Goal: Task Accomplishment & Management: Complete application form

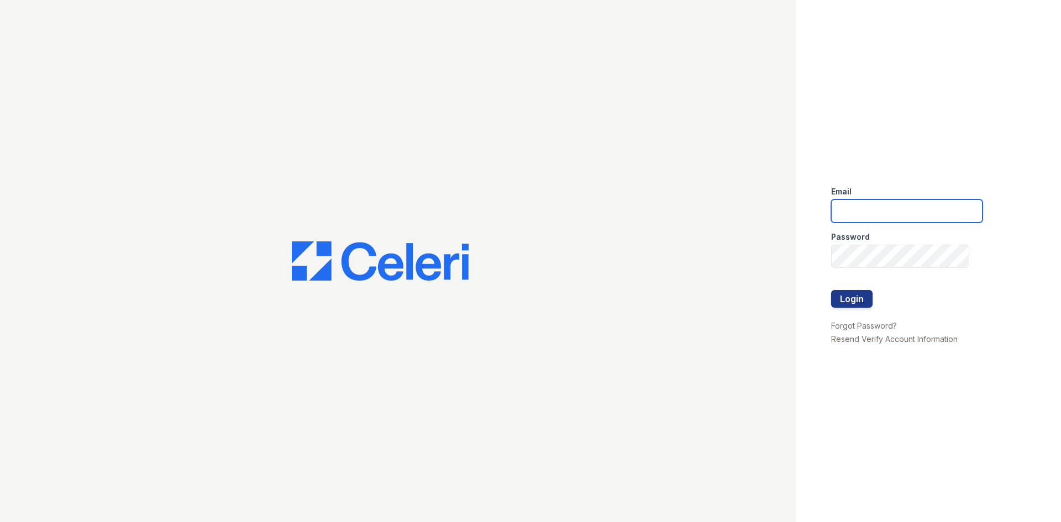
click at [840, 202] on input "email" at bounding box center [906, 210] width 151 height 23
type input "[EMAIL_ADDRESS][DOMAIN_NAME]"
click at [850, 296] on button "Login" at bounding box center [851, 299] width 41 height 18
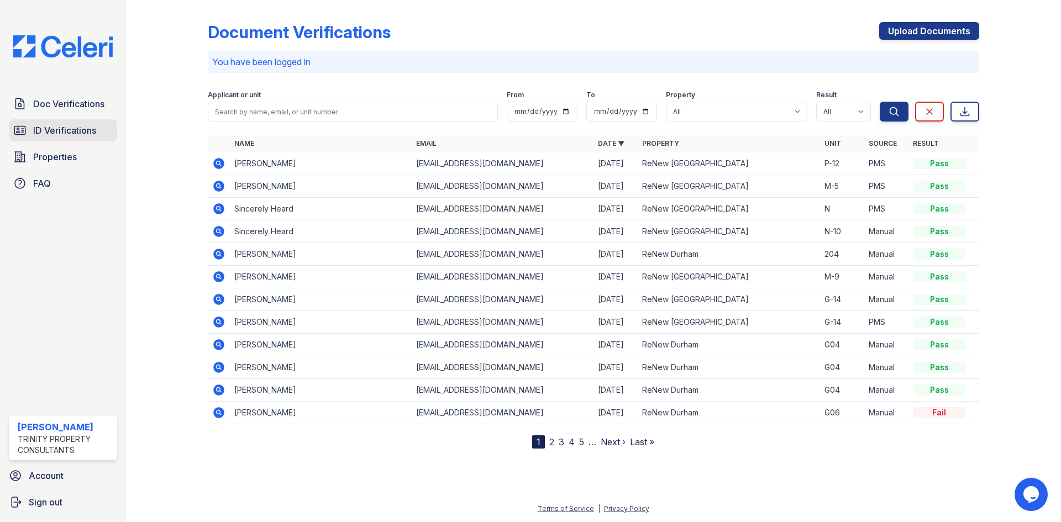
click at [91, 139] on link "ID Verifications" at bounding box center [63, 130] width 108 height 22
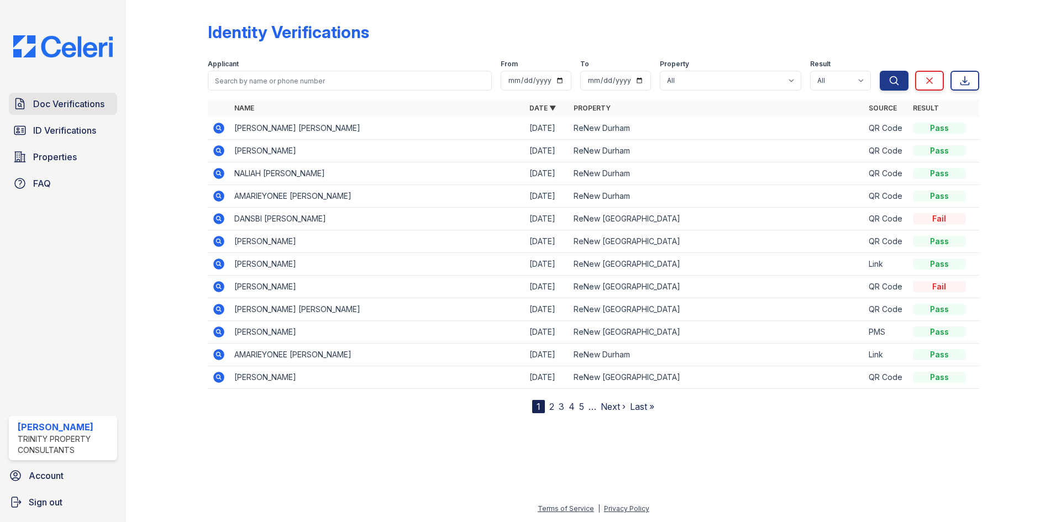
click at [60, 108] on span "Doc Verifications" at bounding box center [68, 103] width 71 height 13
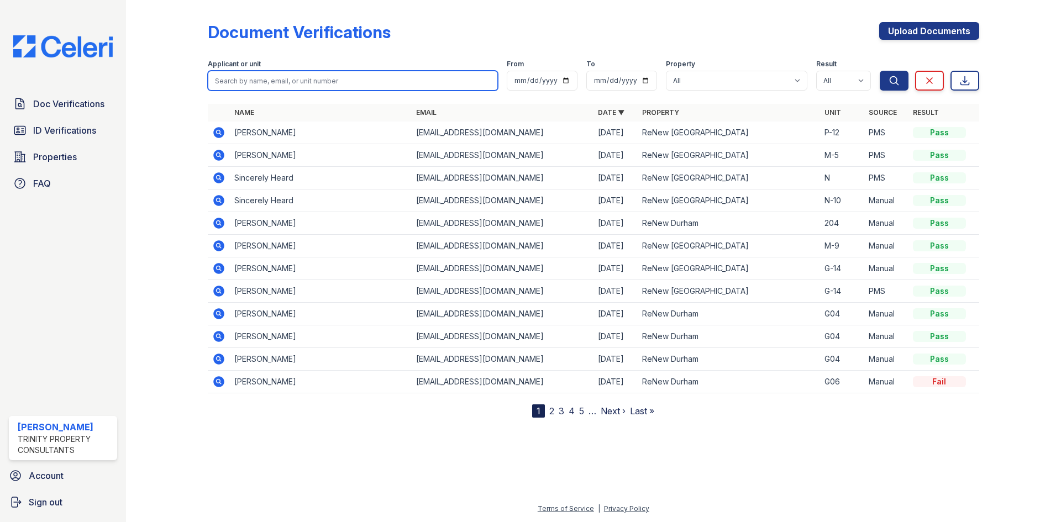
click at [240, 76] on input "search" at bounding box center [353, 81] width 290 height 20
type input "o"
type input "[PERSON_NAME]"
click at [879, 71] on button "Search" at bounding box center [893, 81] width 29 height 20
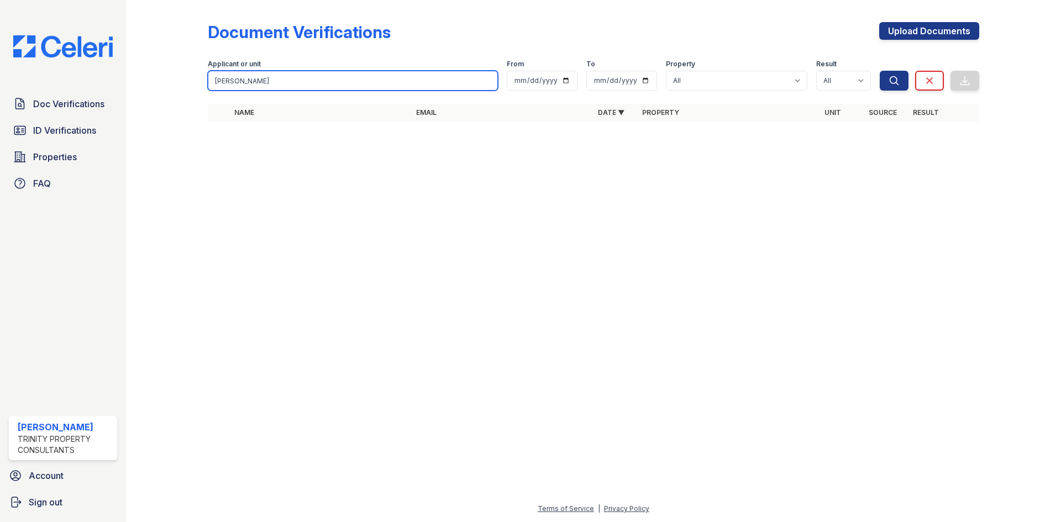
click at [489, 81] on input "[PERSON_NAME]" at bounding box center [353, 81] width 290 height 20
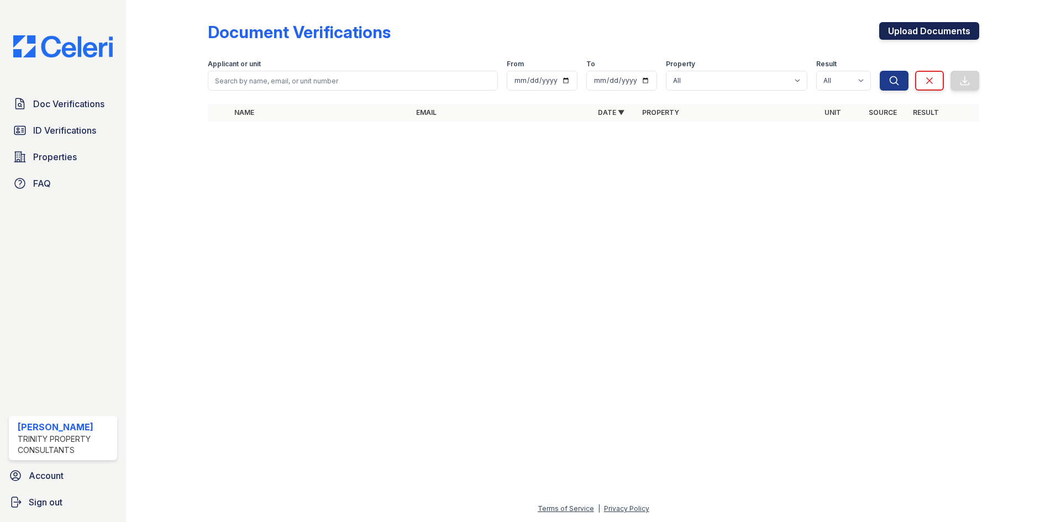
click at [945, 27] on link "Upload Documents" at bounding box center [929, 31] width 100 height 18
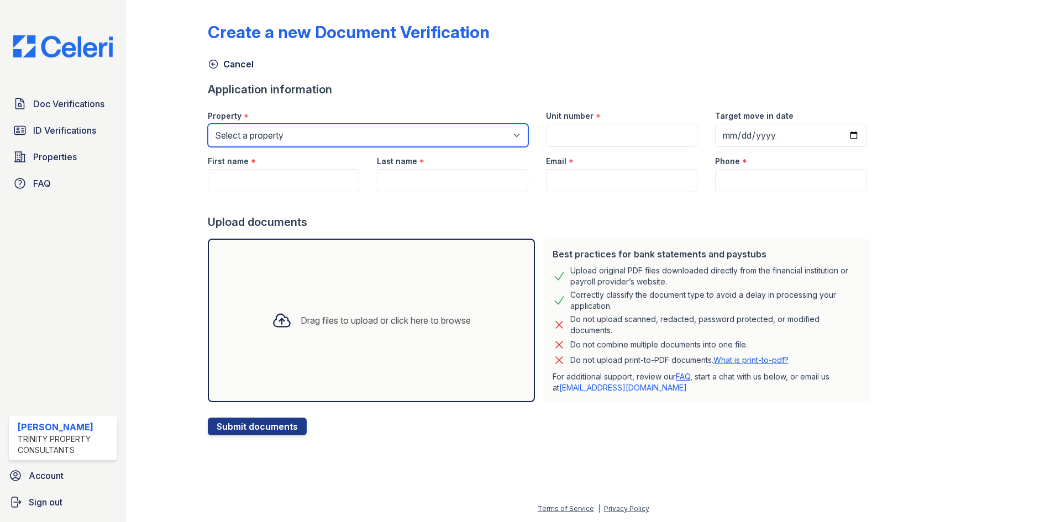
click at [426, 136] on select "Select a property ReNew Durham ReNew [GEOGRAPHIC_DATA]" at bounding box center [368, 135] width 320 height 23
select select "180"
click at [208, 124] on select "Select a property ReNew Durham ReNew [GEOGRAPHIC_DATA]" at bounding box center [368, 135] width 320 height 23
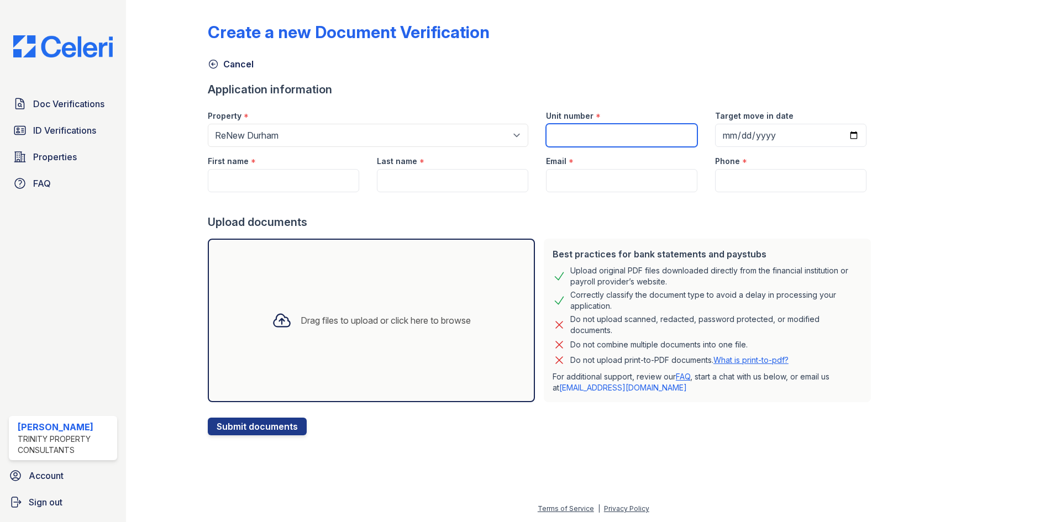
click at [604, 138] on input "Unit number" at bounding box center [621, 135] width 151 height 23
type input "8-207"
click at [281, 180] on input "First name" at bounding box center [283, 180] width 151 height 23
type input "[PERSON_NAME]"
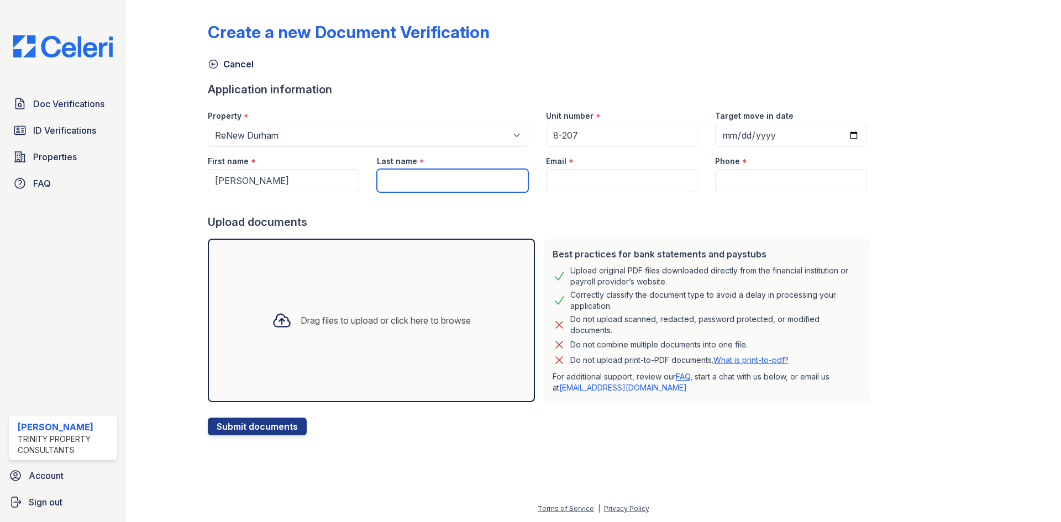
click at [415, 181] on input "Last name" at bounding box center [452, 180] width 151 height 23
type input "[PERSON_NAME]"
click at [588, 178] on input "Email" at bounding box center [621, 180] width 151 height 23
type input "[EMAIL_ADDRESS][DOMAIN_NAME]"
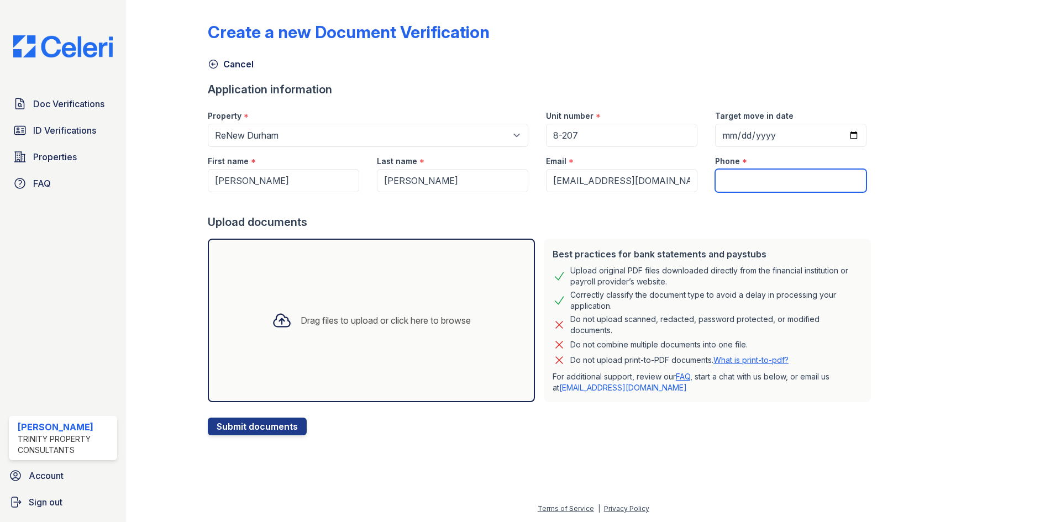
click at [740, 181] on input "Phone" at bounding box center [790, 180] width 151 height 23
click at [735, 182] on input "Phone" at bounding box center [790, 180] width 151 height 23
type input "[PHONE_NUMBER]"
click at [363, 290] on div "Drag files to upload or click here to browse" at bounding box center [371, 321] width 327 height 164
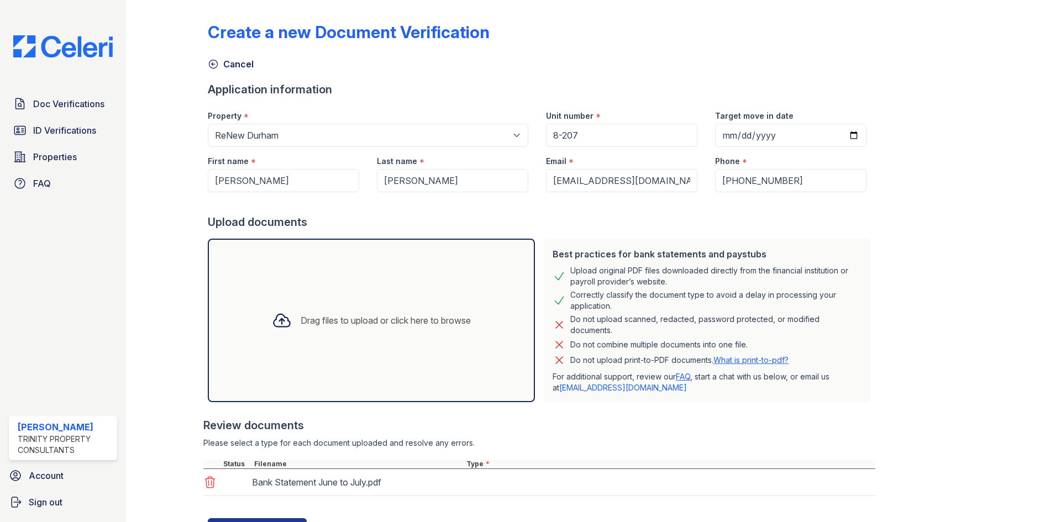
click at [355, 322] on div "Drag files to upload or click here to browse" at bounding box center [386, 320] width 170 height 13
click at [399, 307] on div "Drag files to upload or click here to browse" at bounding box center [371, 321] width 217 height 38
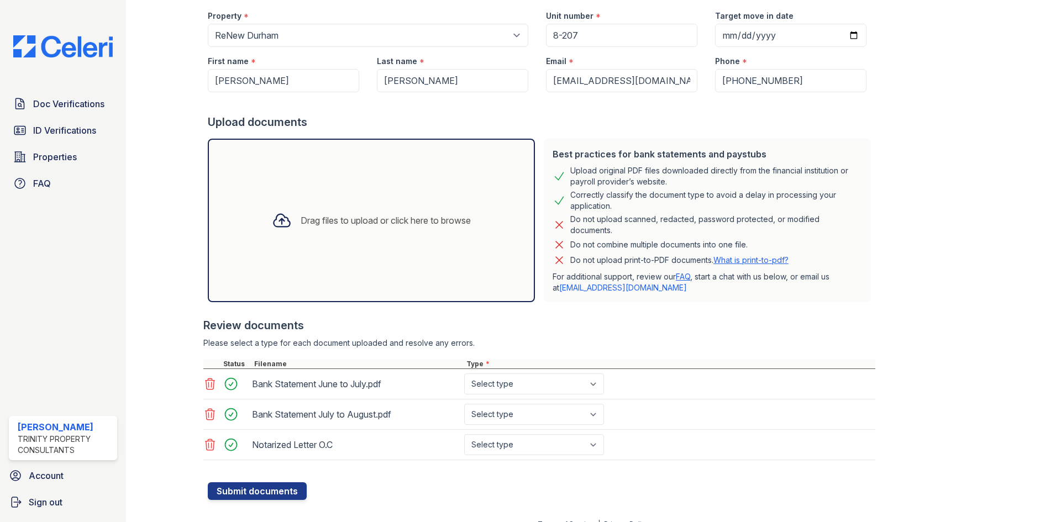
scroll to position [115, 0]
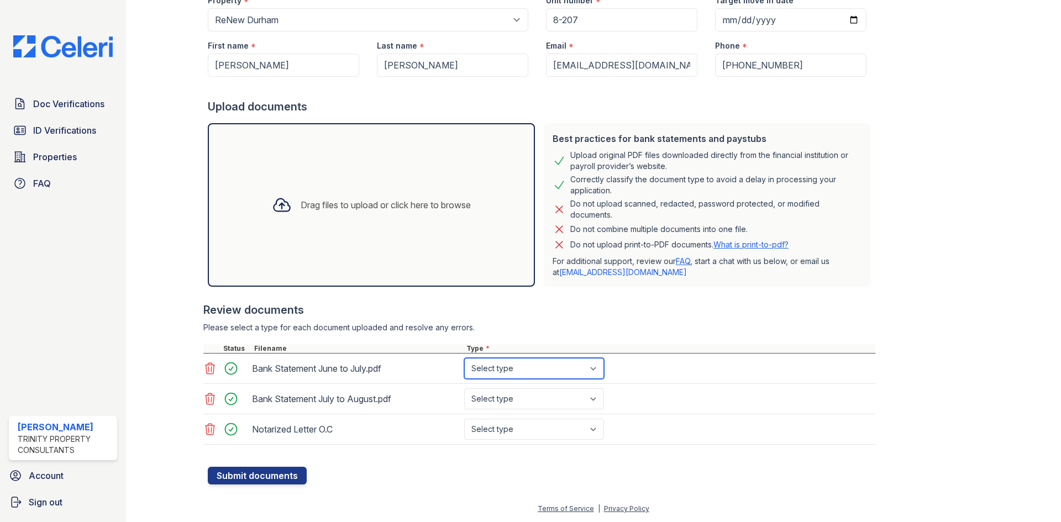
click at [504, 366] on select "Select type Paystub Bank Statement Offer Letter Tax Documents Benefit Award Let…" at bounding box center [534, 368] width 140 height 21
select select "bank_statement"
click at [464, 358] on select "Select type Paystub Bank Statement Offer Letter Tax Documents Benefit Award Let…" at bounding box center [534, 368] width 140 height 21
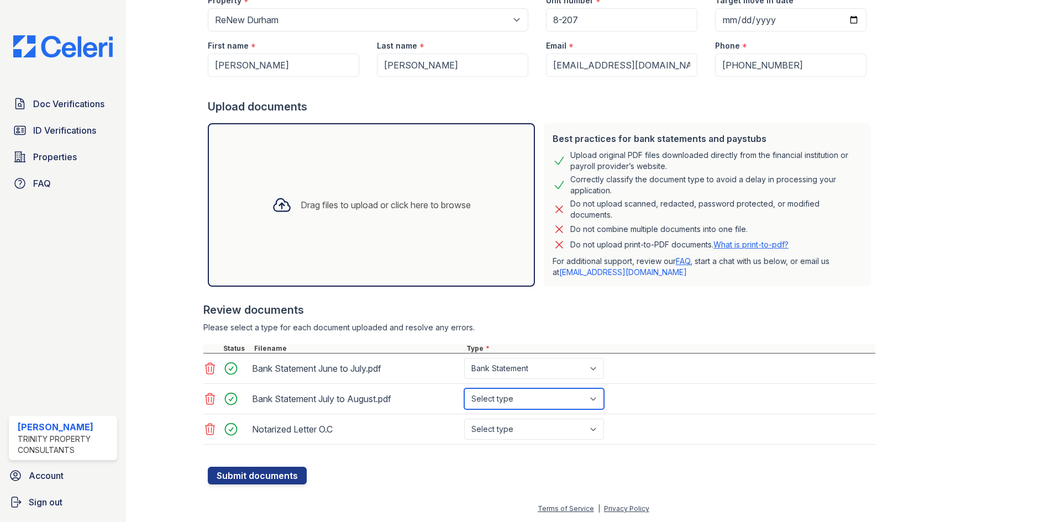
click at [513, 397] on select "Select type Paystub Bank Statement Offer Letter Tax Documents Benefit Award Let…" at bounding box center [534, 398] width 140 height 21
select select "bank_statement"
click at [464, 388] on select "Select type Paystub Bank Statement Offer Letter Tax Documents Benefit Award Let…" at bounding box center [534, 398] width 140 height 21
click at [519, 424] on select "Select type Paystub Bank Statement Offer Letter Tax Documents Benefit Award Let…" at bounding box center [534, 429] width 140 height 21
click at [514, 434] on select "Select type Paystub Bank Statement Offer Letter Tax Documents Benefit Award Let…" at bounding box center [534, 429] width 140 height 21
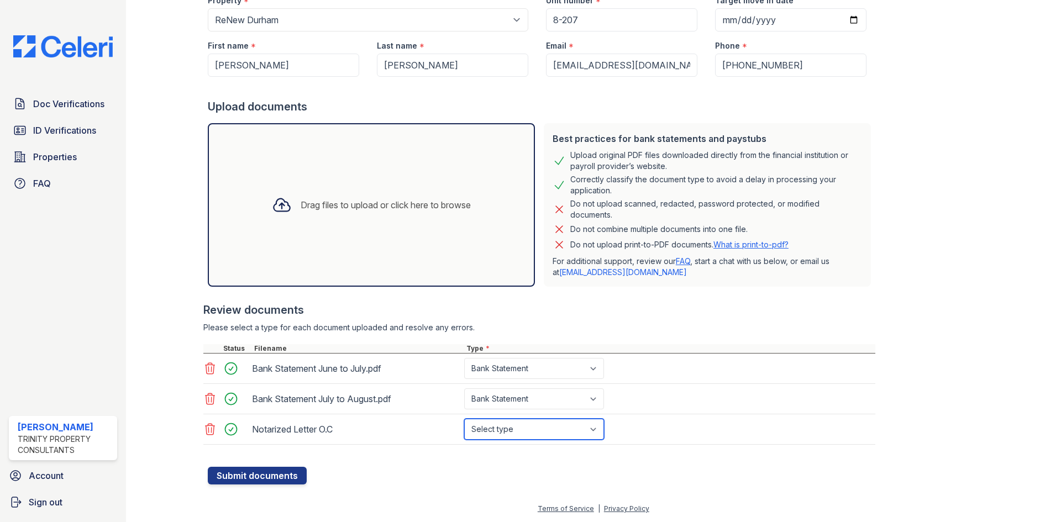
click at [502, 421] on select "Select type Paystub Bank Statement Offer Letter Tax Documents Benefit Award Let…" at bounding box center [534, 429] width 140 height 21
select select "other"
click at [464, 419] on select "Select type Paystub Bank Statement Offer Letter Tax Documents Benefit Award Let…" at bounding box center [534, 429] width 140 height 21
click at [430, 471] on form "Application information Property * Select a property ReNew [GEOGRAPHIC_DATA] Re…" at bounding box center [541, 225] width 667 height 518
click at [207, 430] on icon at bounding box center [209, 429] width 13 height 13
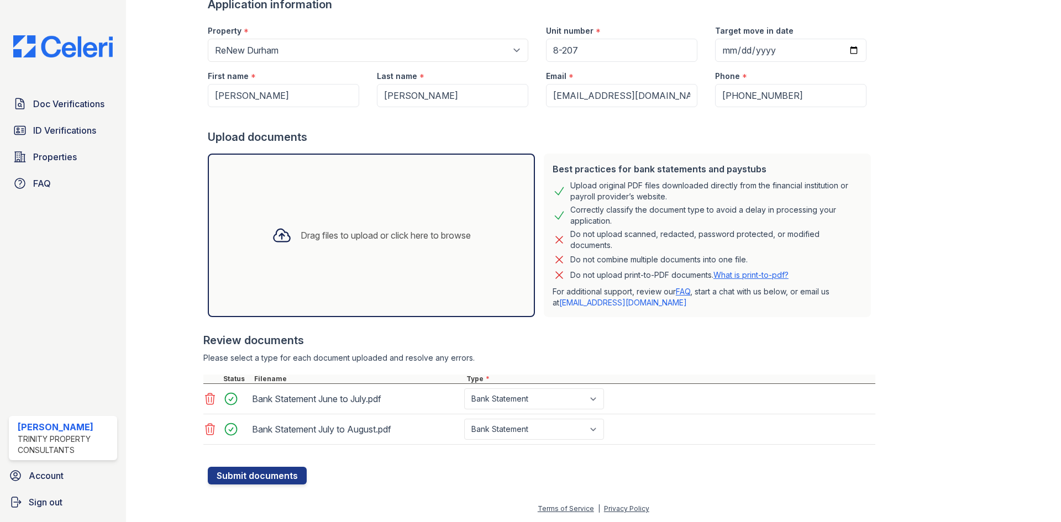
scroll to position [85, 0]
click at [267, 483] on button "Submit documents" at bounding box center [257, 476] width 99 height 18
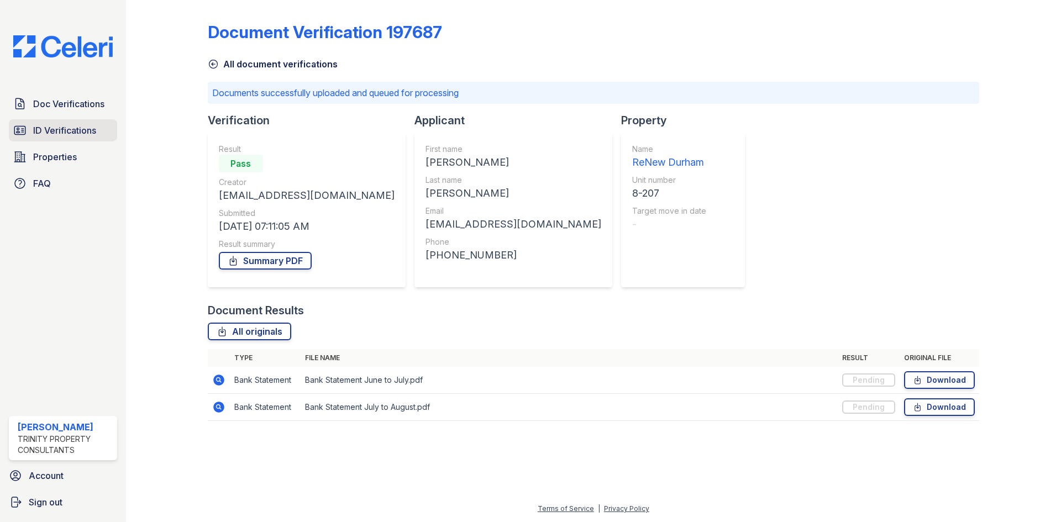
click at [79, 131] on span "ID Verifications" at bounding box center [64, 130] width 63 height 13
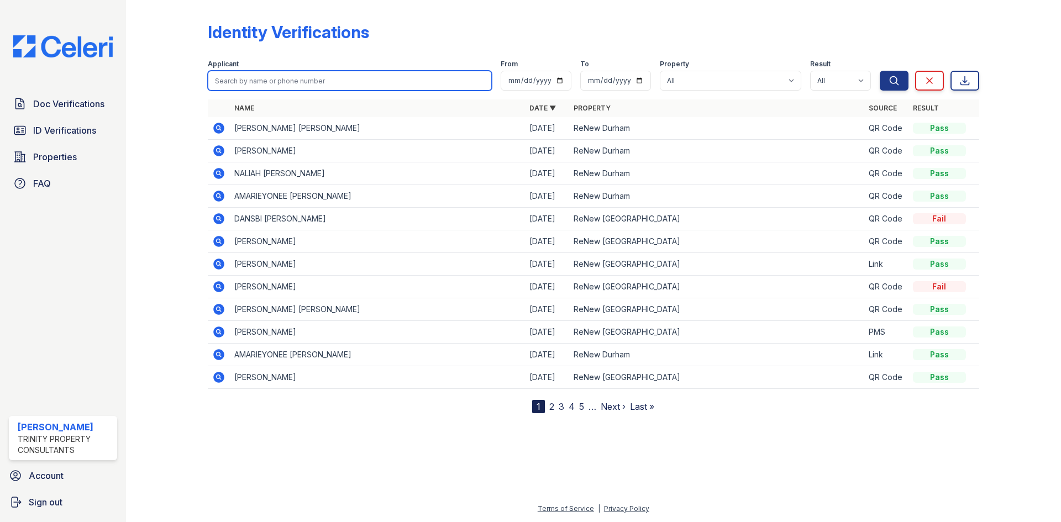
click at [430, 82] on input "search" at bounding box center [350, 81] width 284 height 20
type input "[PERSON_NAME]"
click at [879, 71] on button "Search" at bounding box center [893, 81] width 29 height 20
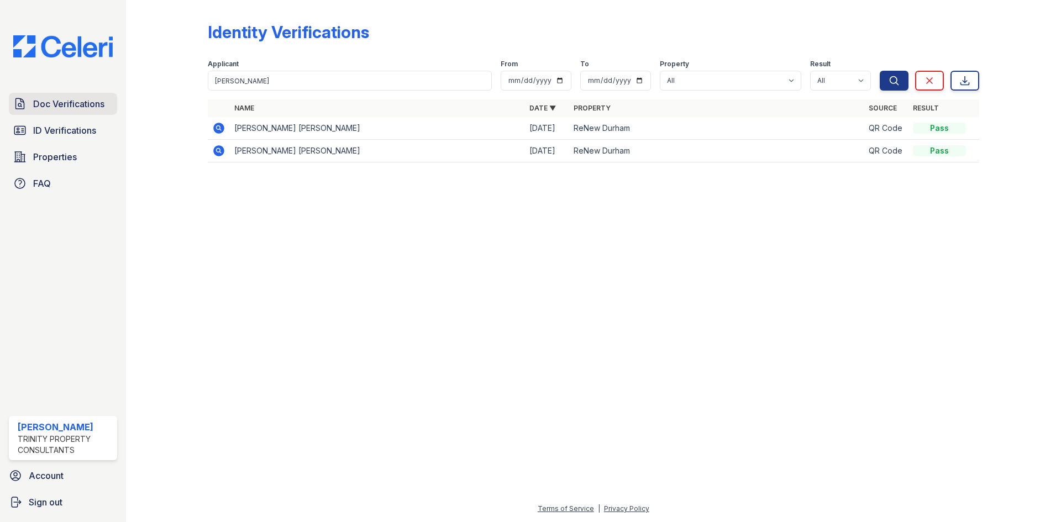
click at [47, 108] on span "Doc Verifications" at bounding box center [68, 103] width 71 height 13
